Goal: Register for event/course

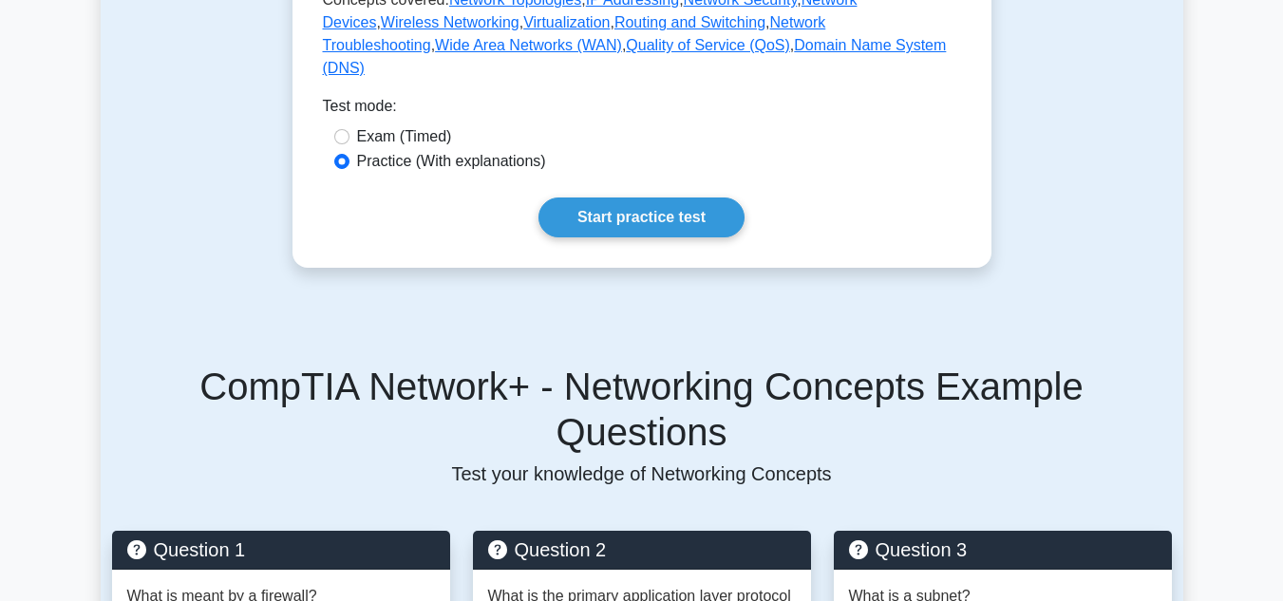
click at [650, 235] on link "Start practice test" at bounding box center [642, 218] width 206 height 40
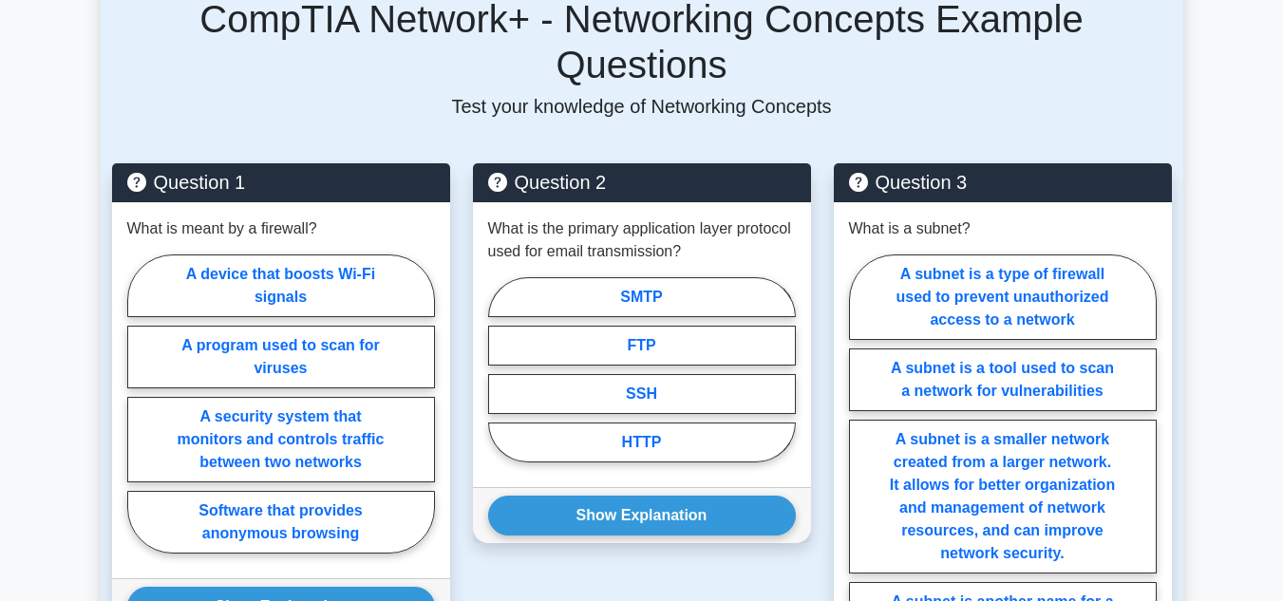
scroll to position [1359, 0]
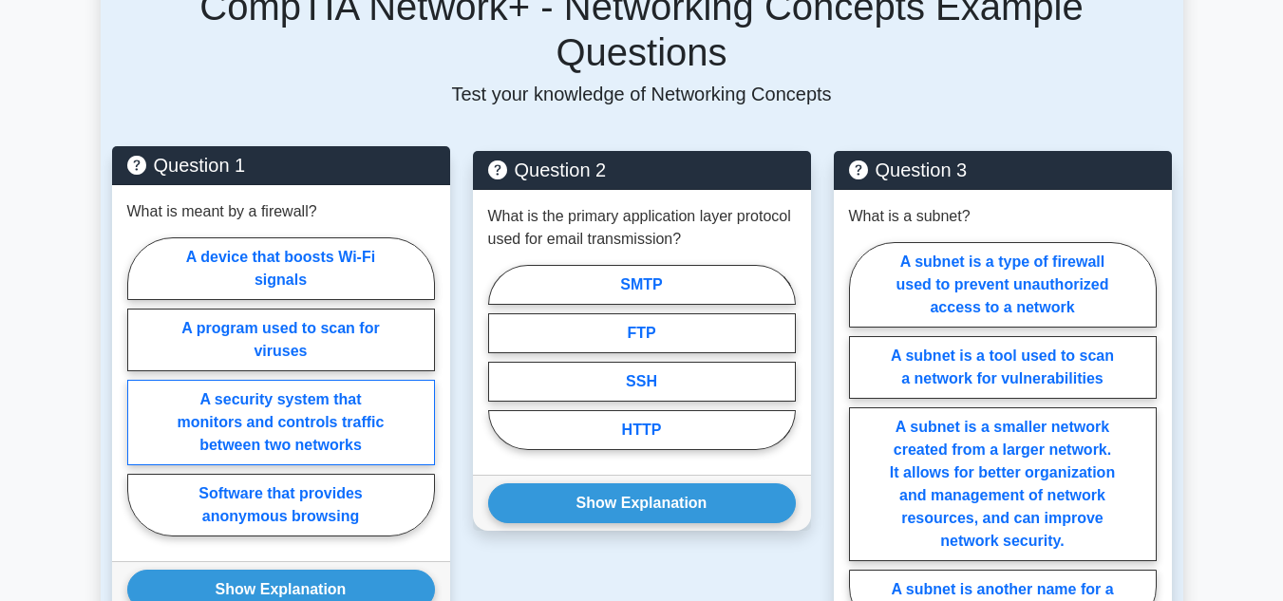
click at [283, 424] on label "A security system that monitors and controls traffic between two networks" at bounding box center [281, 422] width 308 height 85
click at [140, 399] on input "A security system that monitors and controls traffic between two networks" at bounding box center [133, 393] width 12 height 12
radio input "true"
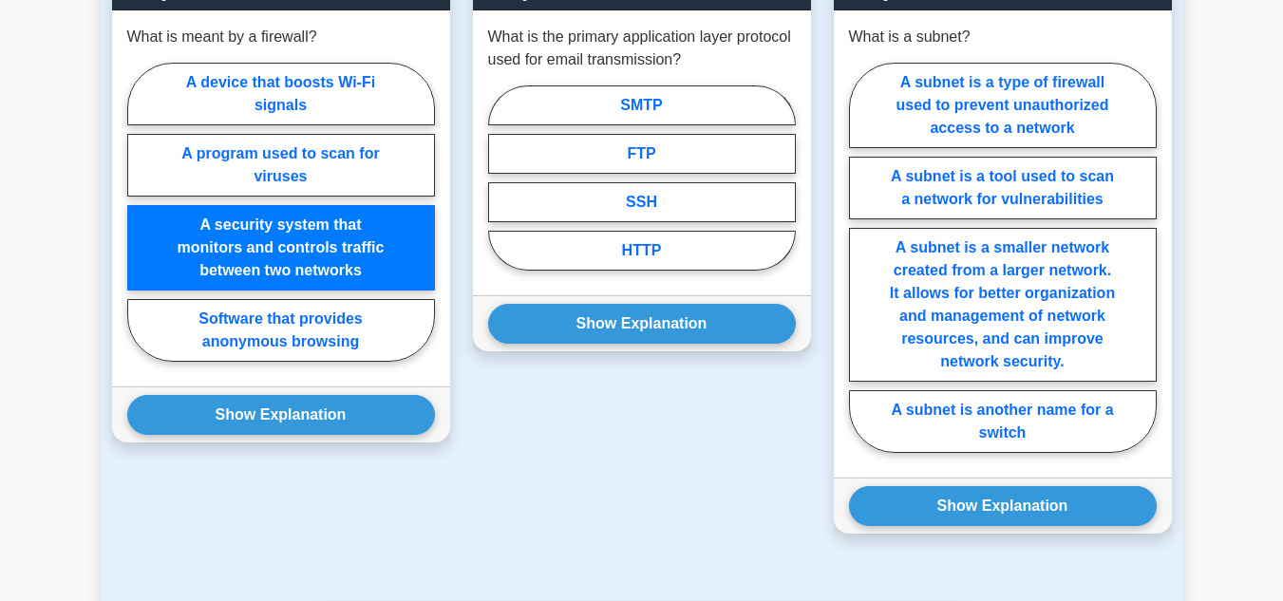
scroll to position [1549, 0]
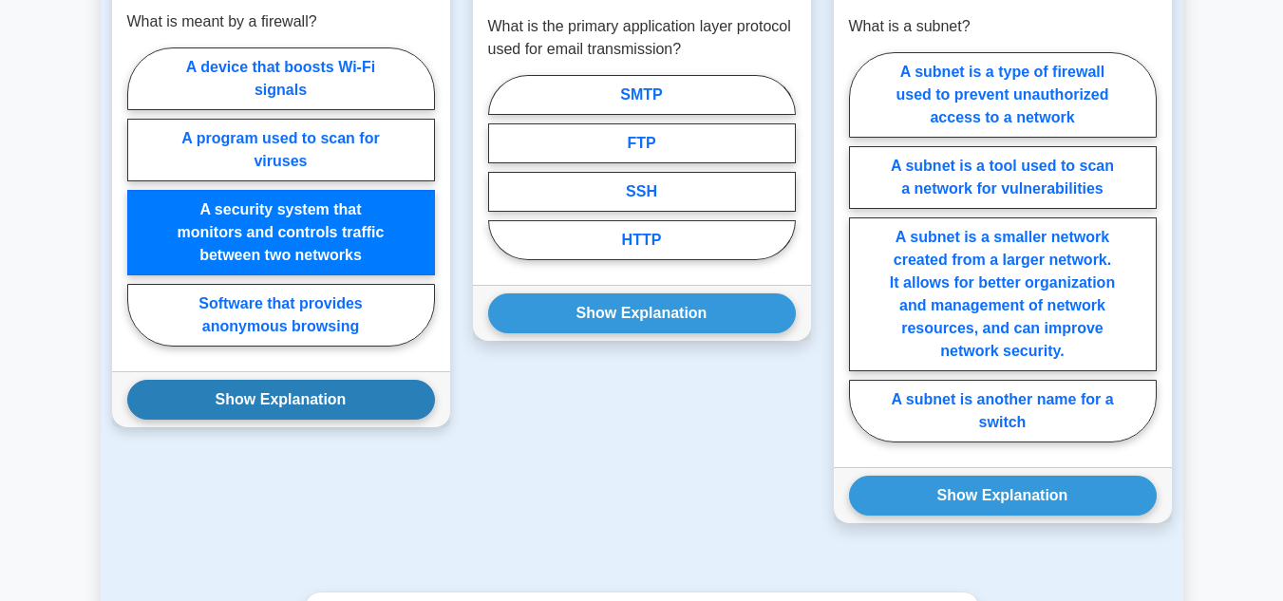
click at [323, 380] on button "Show Explanation" at bounding box center [281, 400] width 308 height 40
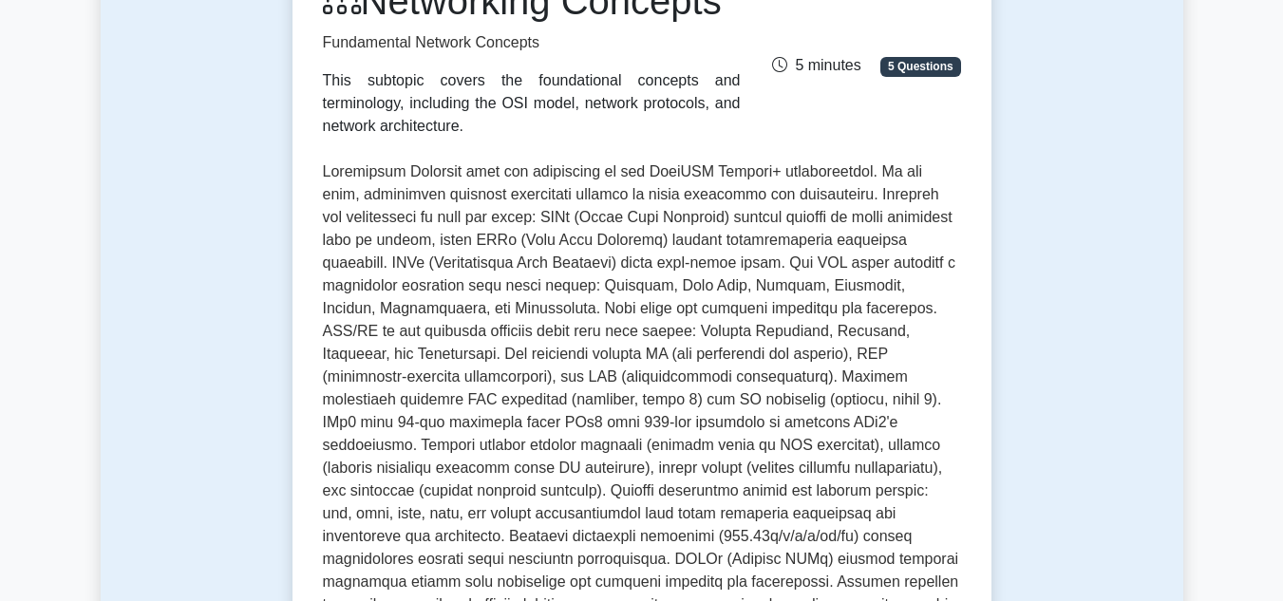
scroll to position [29, 0]
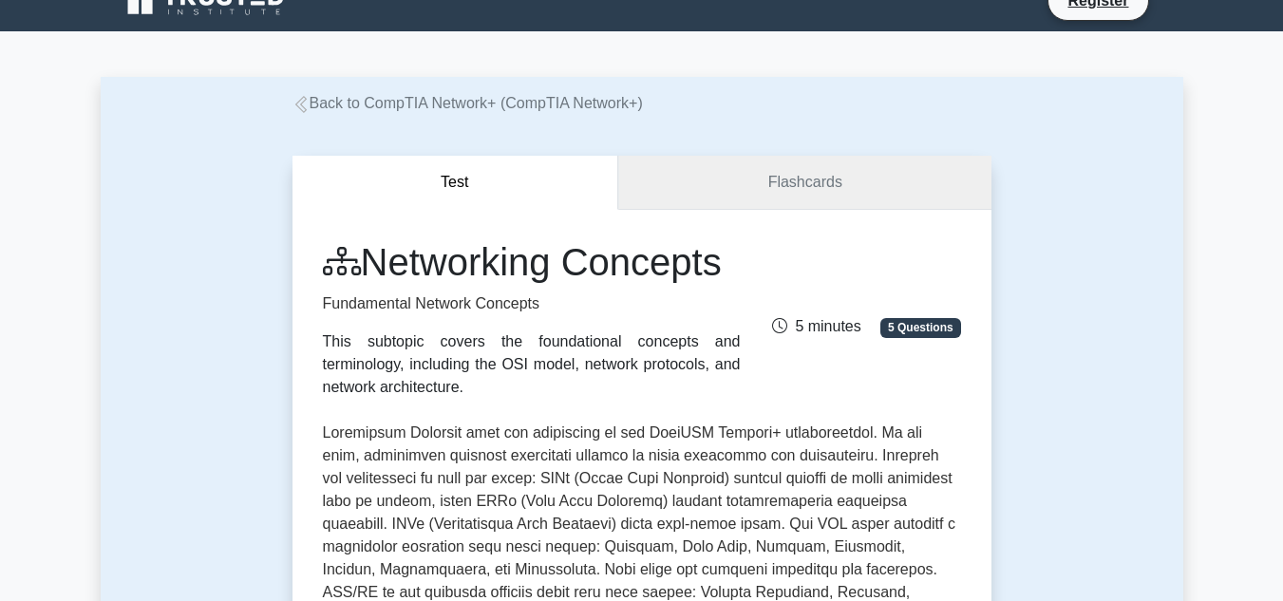
click at [790, 190] on link "Flashcards" at bounding box center [804, 183] width 372 height 54
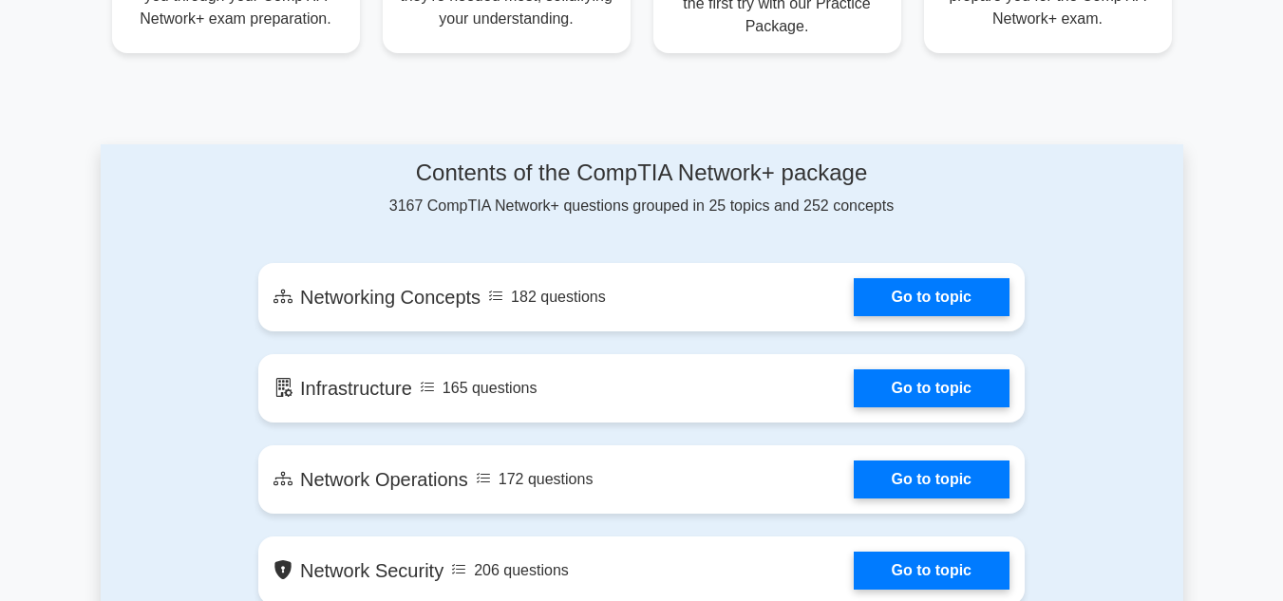
scroll to position [932, 0]
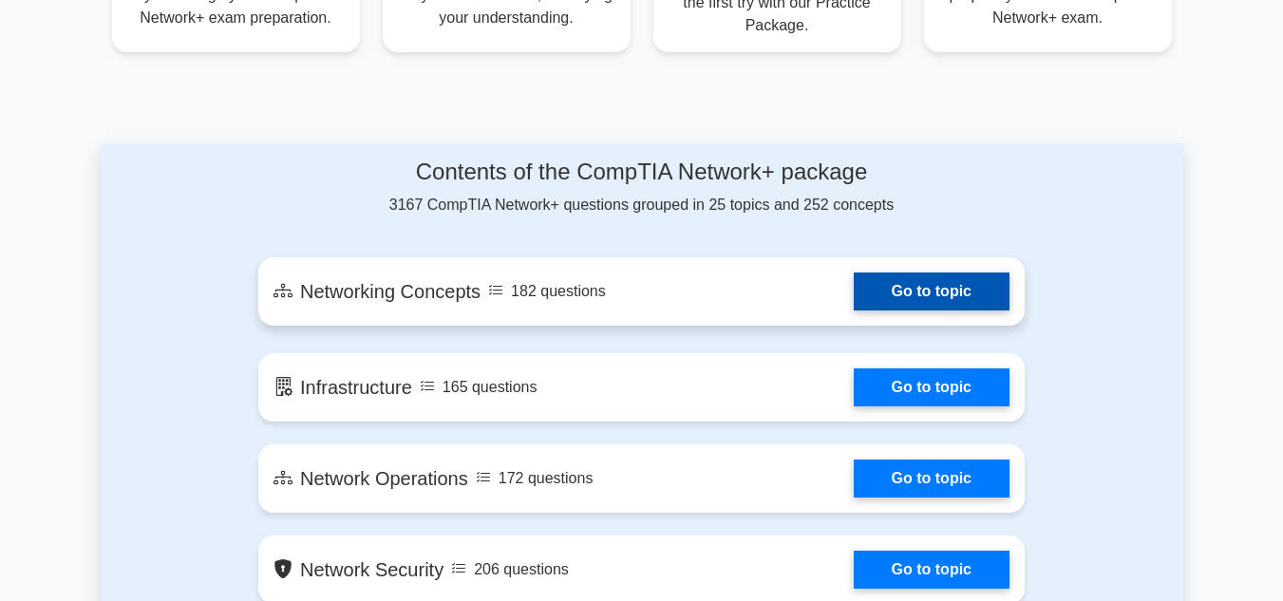
click at [920, 293] on link "Go to topic" at bounding box center [932, 292] width 156 height 38
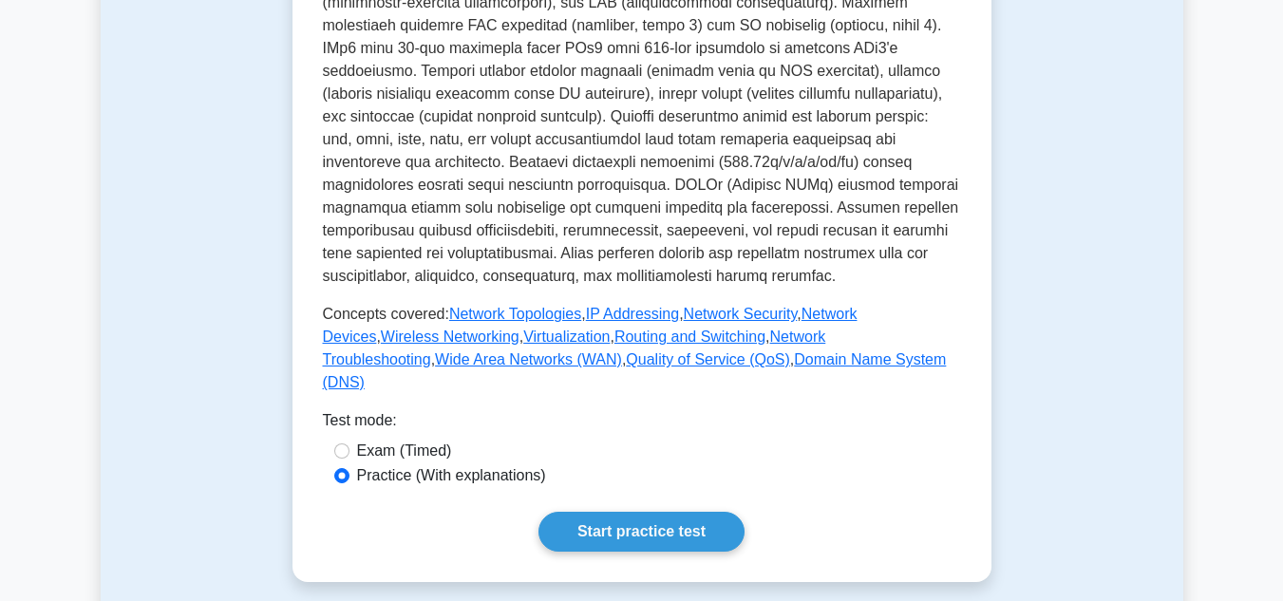
scroll to position [760, 0]
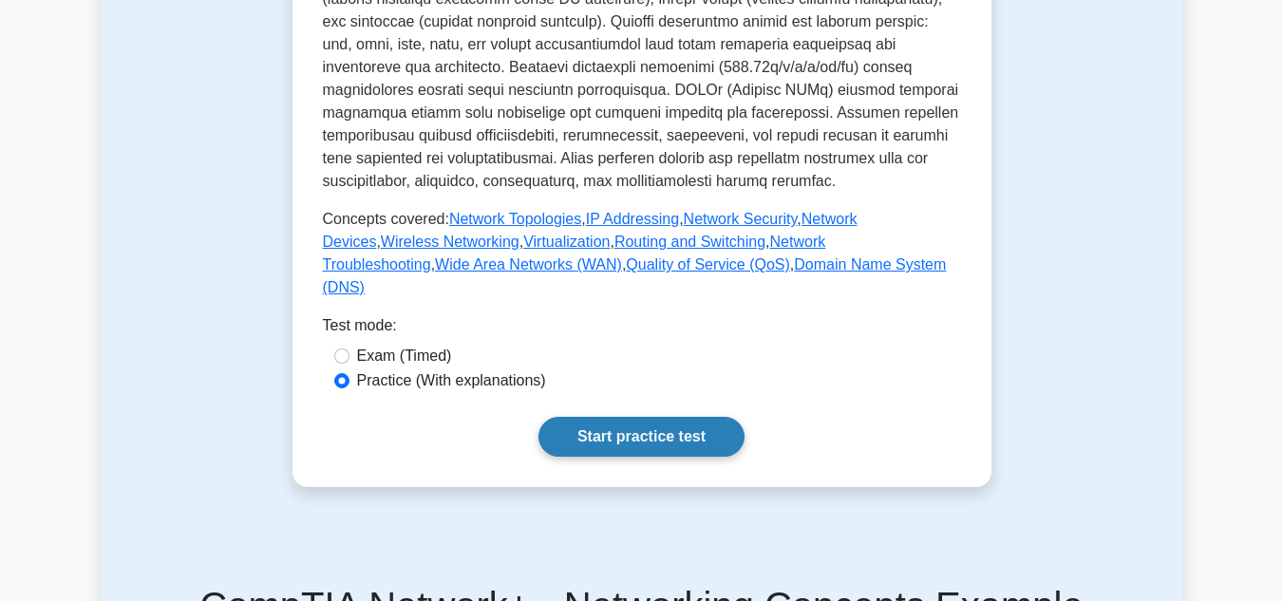
click at [659, 457] on link "Start practice test" at bounding box center [642, 437] width 206 height 40
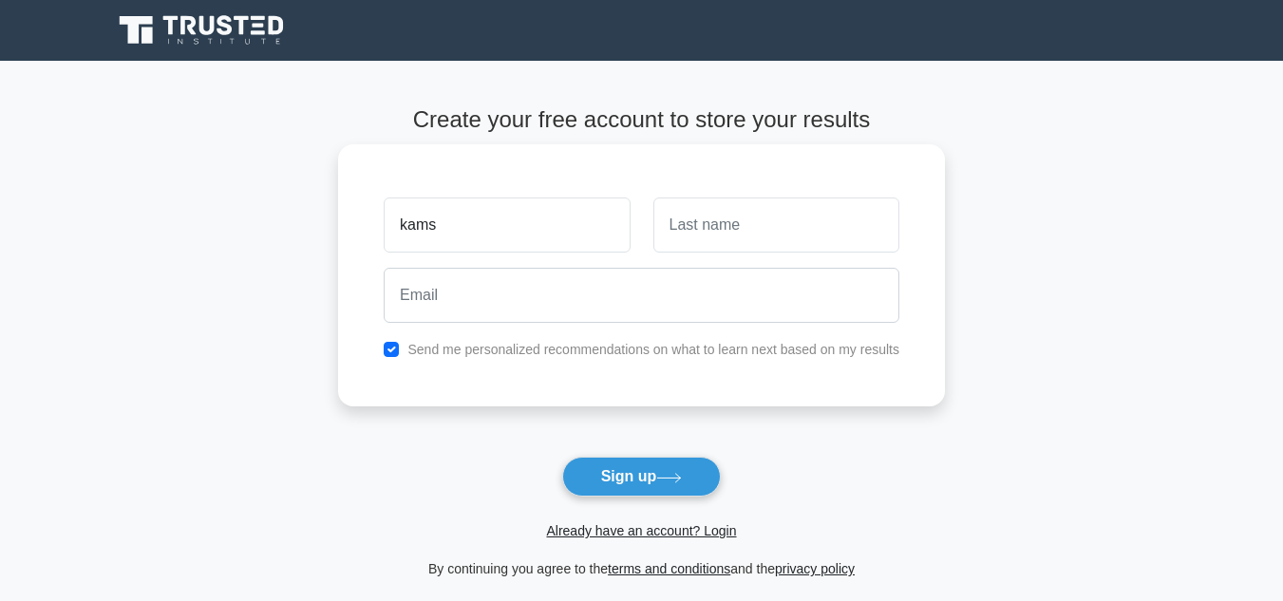
type input "kams"
click at [727, 237] on input "text" at bounding box center [776, 225] width 246 height 55
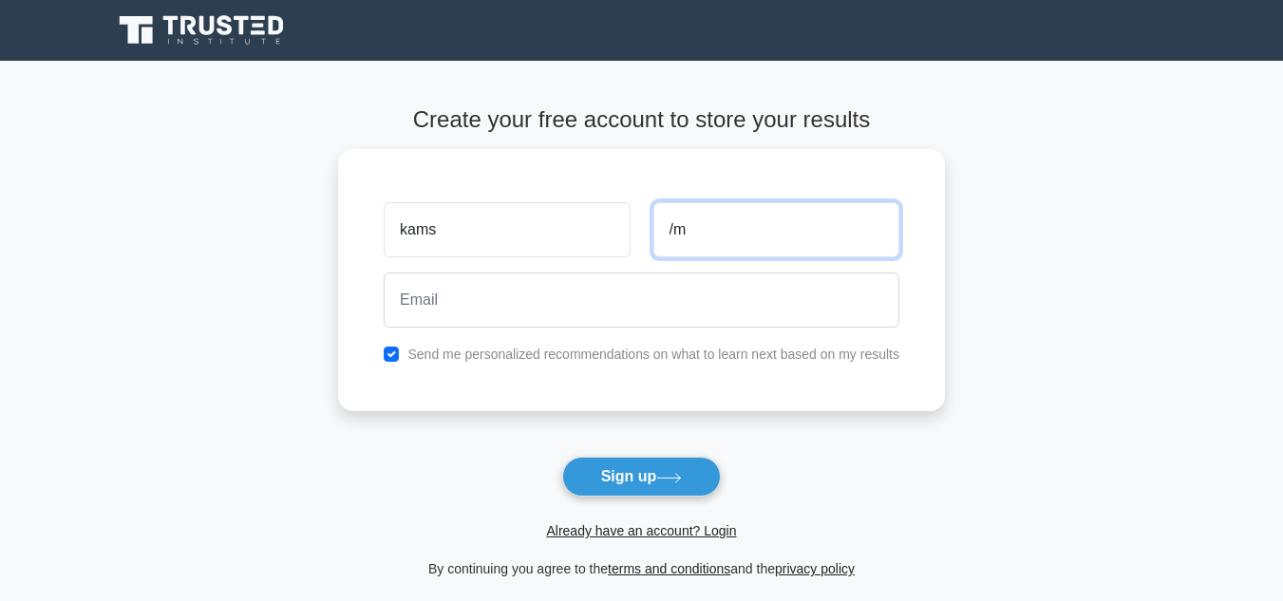
type input "/"
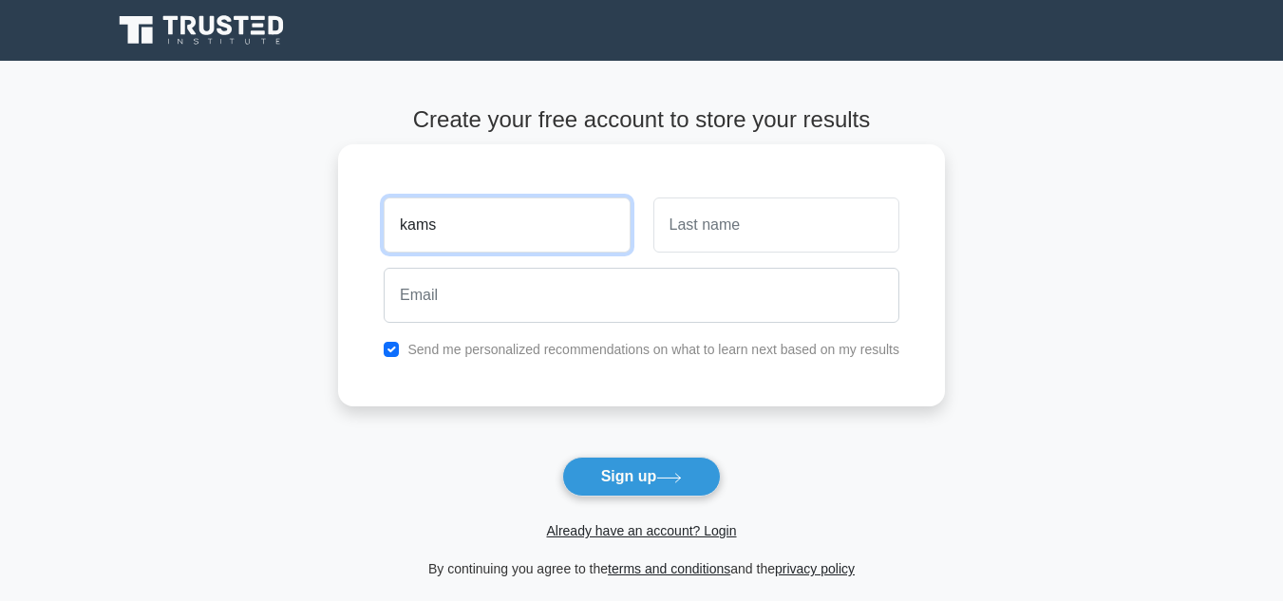
click at [552, 219] on input "kams" at bounding box center [507, 225] width 246 height 55
type input "[PERSON_NAME]"
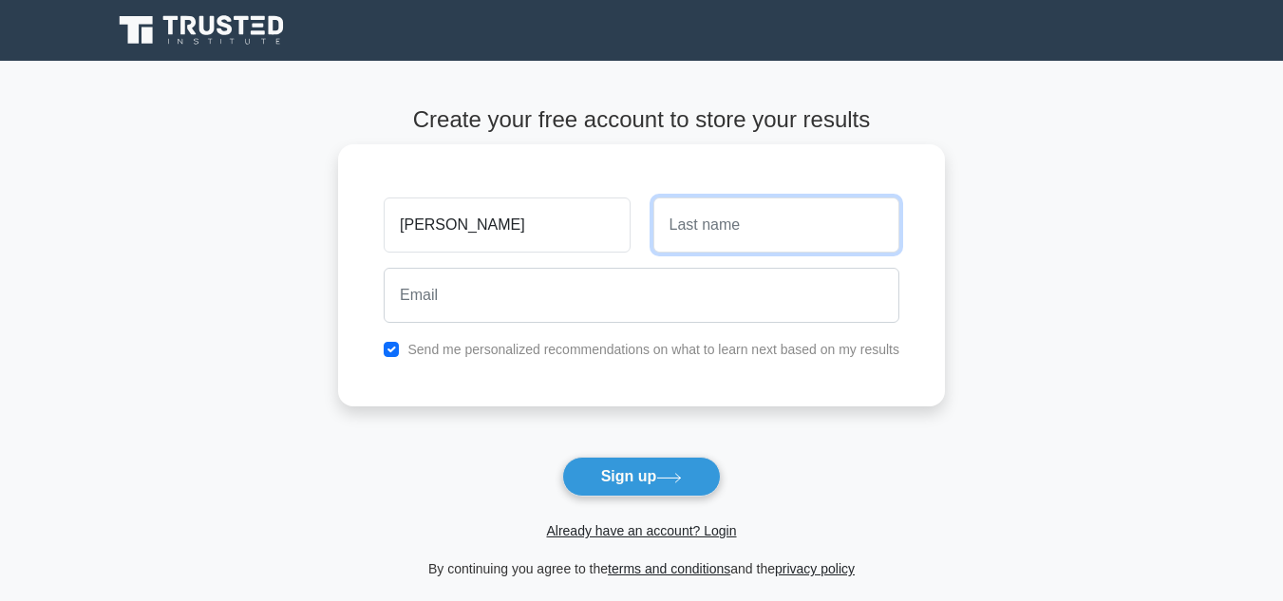
click at [754, 221] on input "text" at bounding box center [776, 225] width 246 height 55
type input "M"
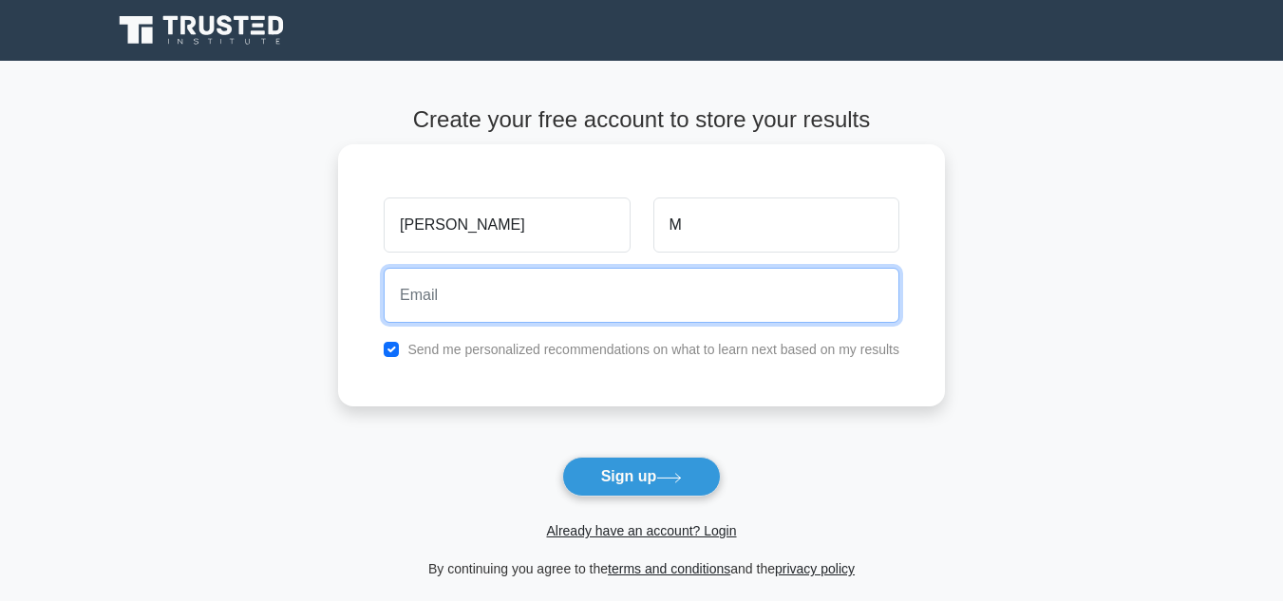
click at [595, 282] on input "email" at bounding box center [642, 295] width 516 height 55
click at [562, 457] on button "Sign up" at bounding box center [642, 477] width 160 height 40
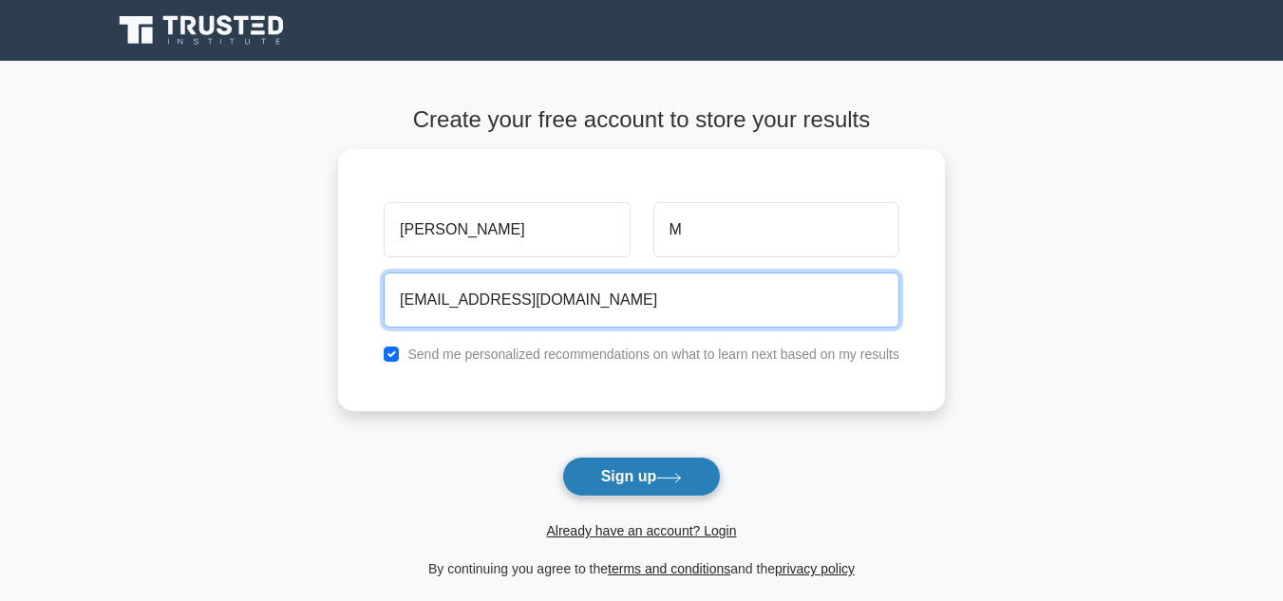
type input "[EMAIL_ADDRESS][DOMAIN_NAME]"
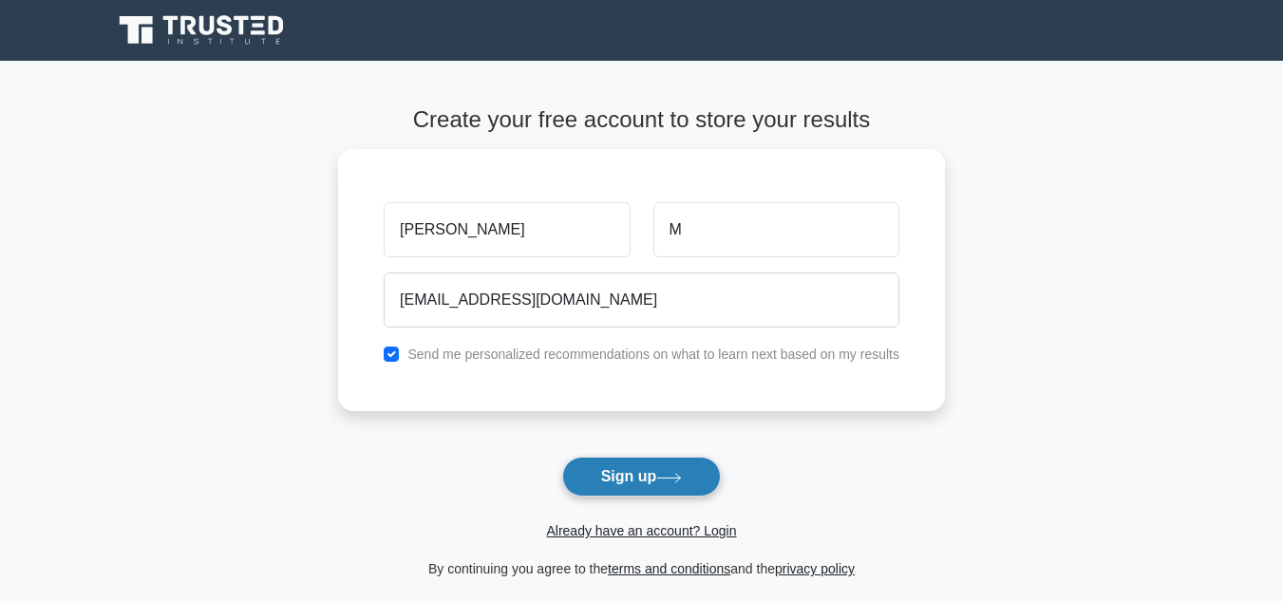
click at [613, 474] on button "Sign up" at bounding box center [642, 477] width 160 height 40
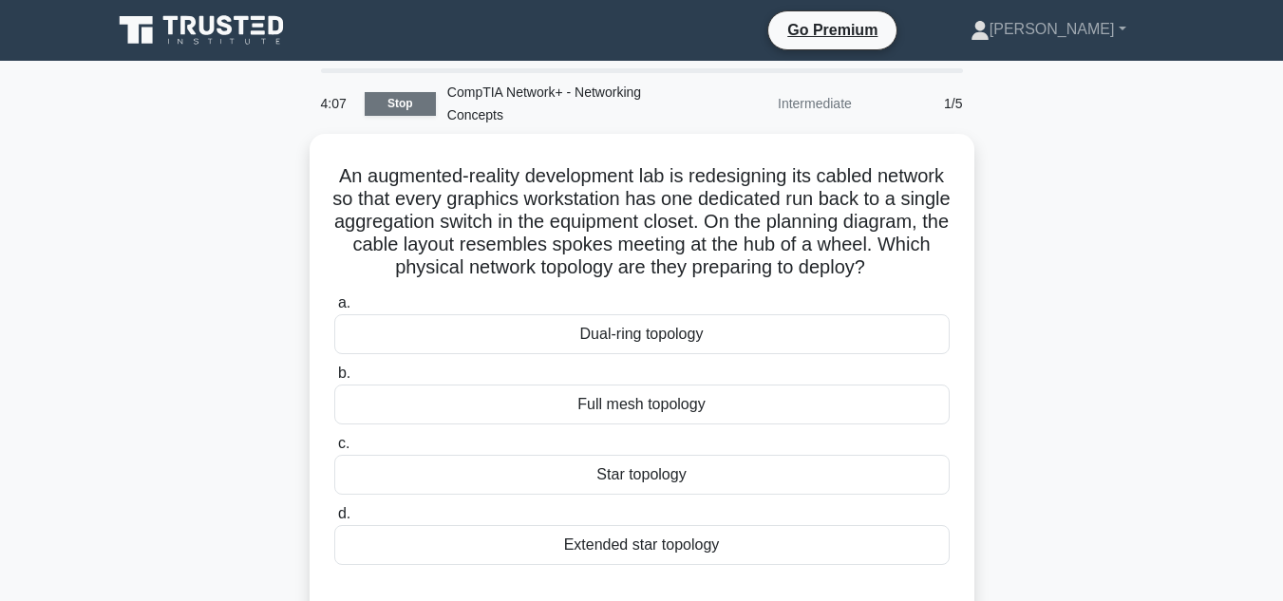
click at [411, 113] on link "Stop" at bounding box center [400, 104] width 71 height 24
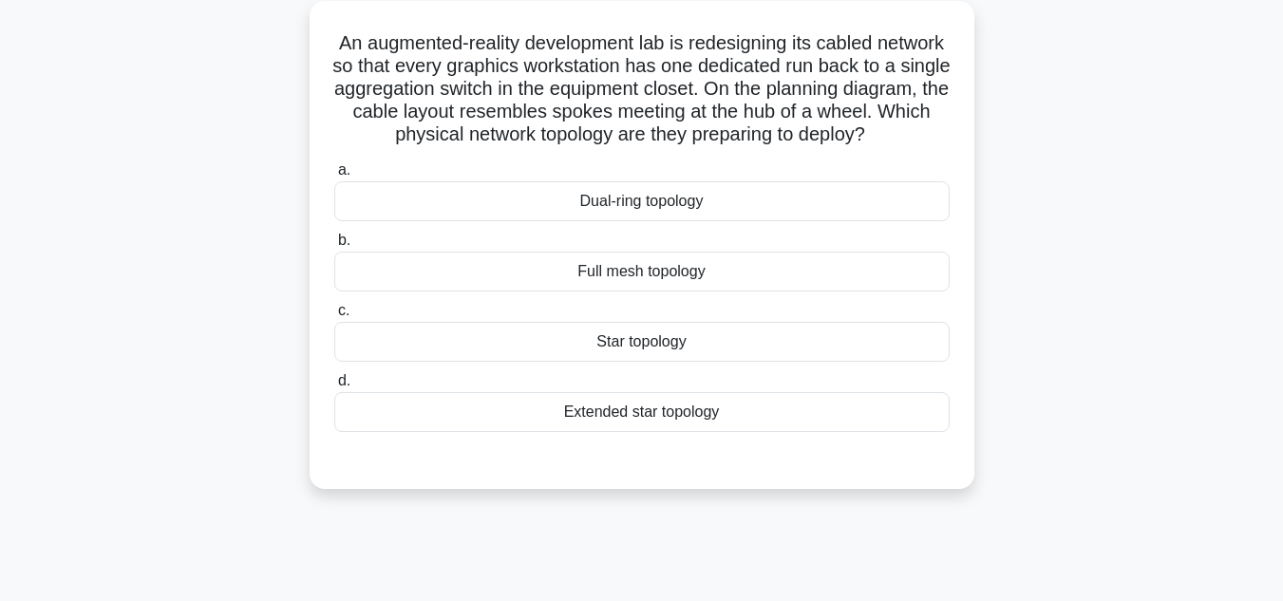
scroll to position [95, 0]
